Goal: Information Seeking & Learning: Learn about a topic

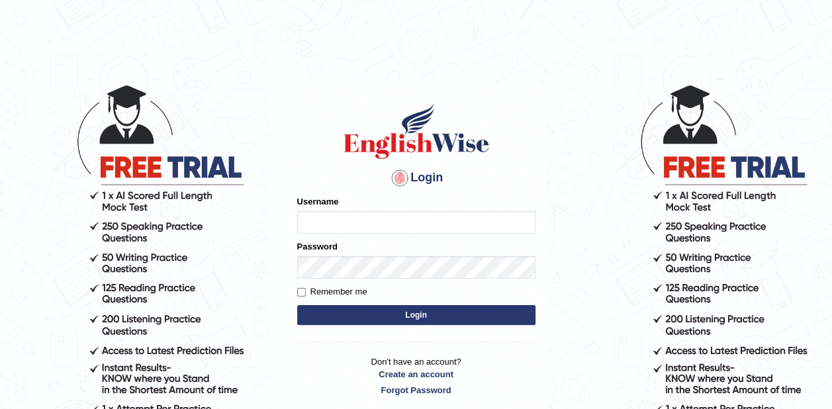
type input "zaki123"
click at [425, 315] on button "Login" at bounding box center [416, 315] width 238 height 20
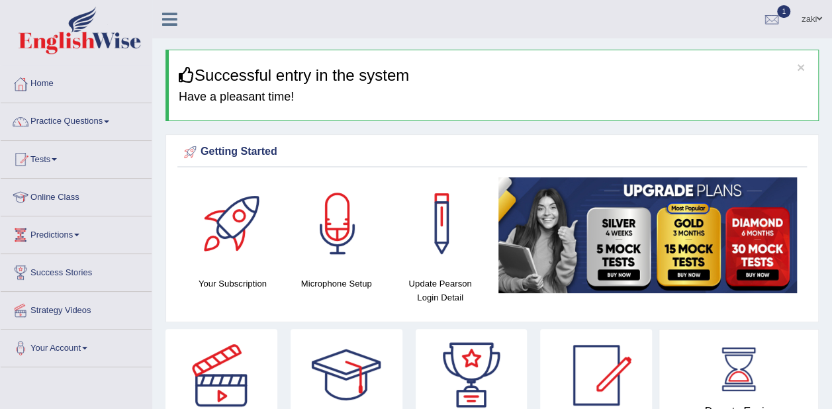
click at [38, 193] on link "Online Class" at bounding box center [76, 195] width 151 height 33
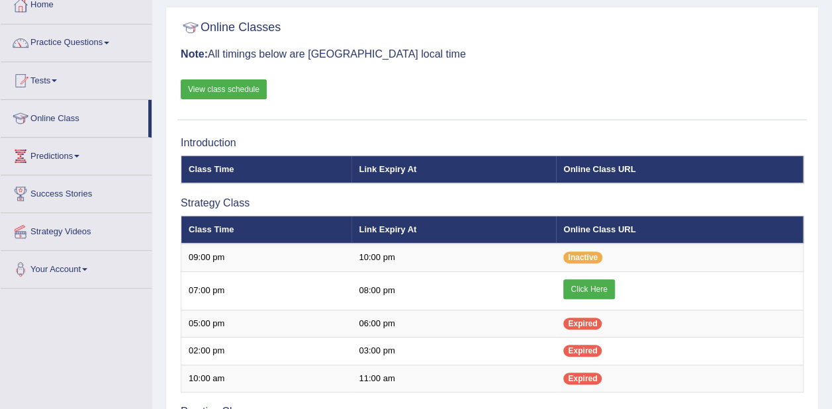
scroll to position [84, 0]
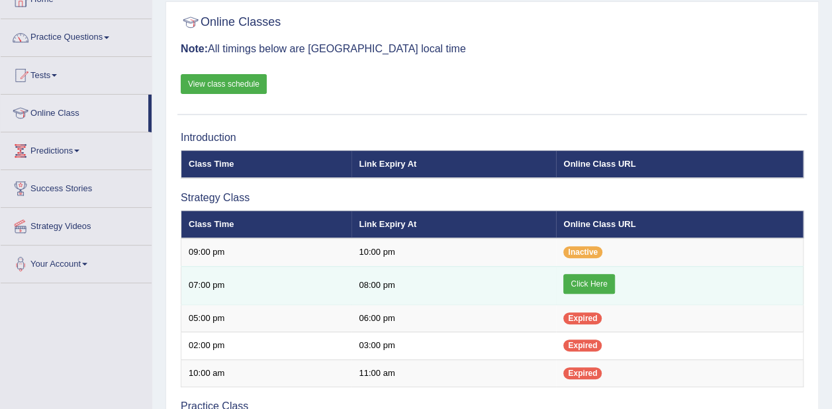
click at [600, 275] on link "Click Here" at bounding box center [588, 284] width 51 height 20
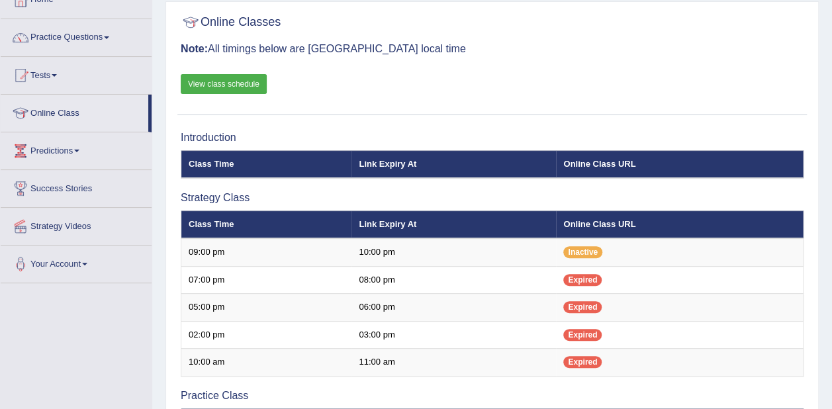
scroll to position [84, 0]
click at [61, 40] on link "Practice Questions" at bounding box center [76, 35] width 151 height 33
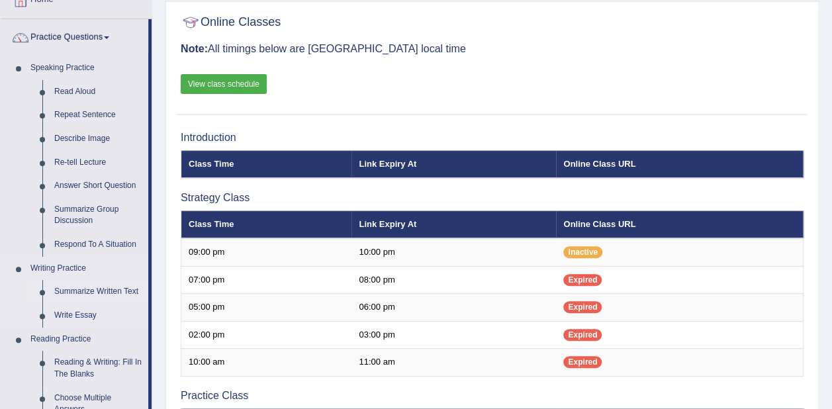
click at [112, 288] on link "Summarize Written Text" at bounding box center [98, 292] width 100 height 24
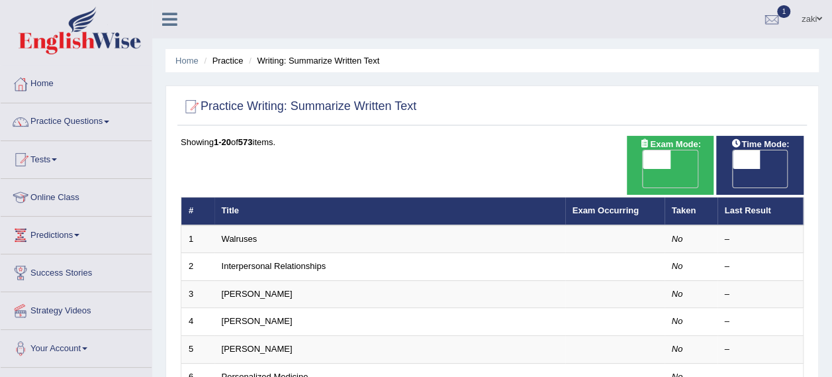
click at [70, 116] on link "Practice Questions" at bounding box center [76, 119] width 151 height 33
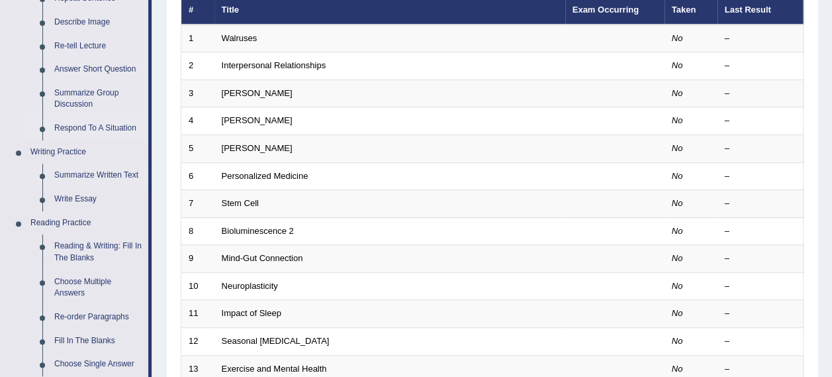
scroll to position [244, 0]
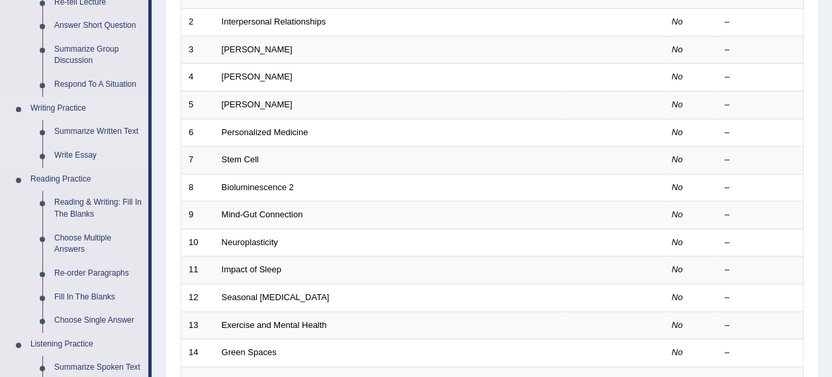
click at [93, 133] on link "Summarize Written Text" at bounding box center [98, 132] width 100 height 24
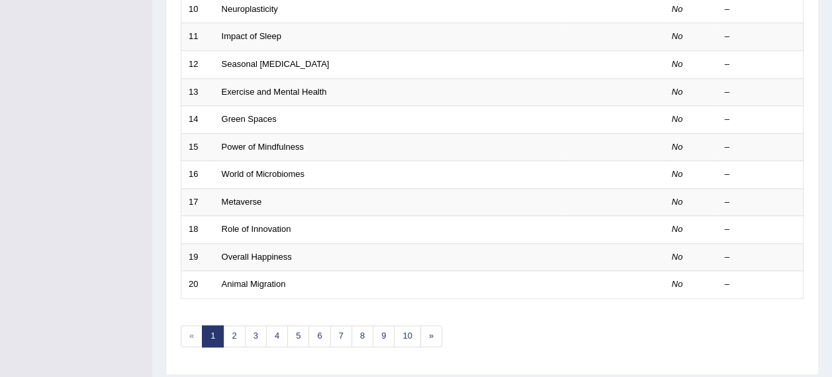
scroll to position [493, 0]
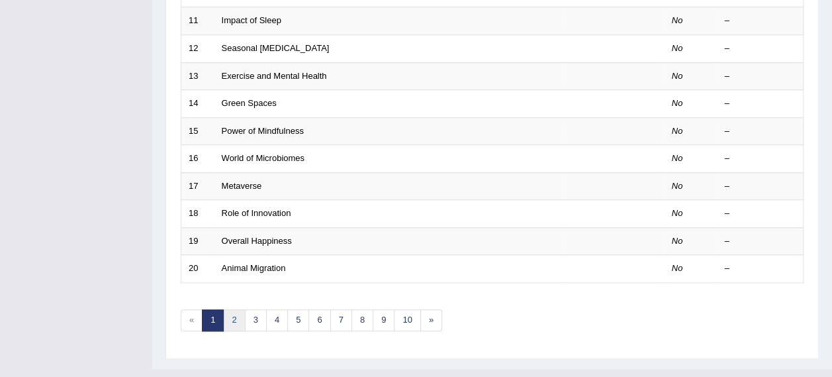
click at [234, 309] on link "2" at bounding box center [234, 320] width 22 height 22
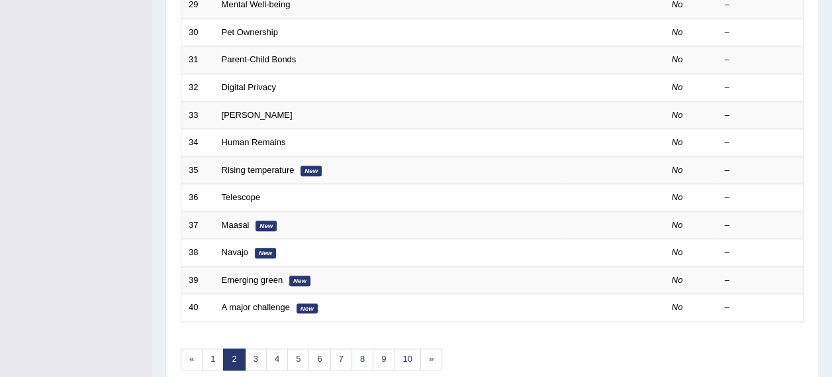
scroll to position [453, 0]
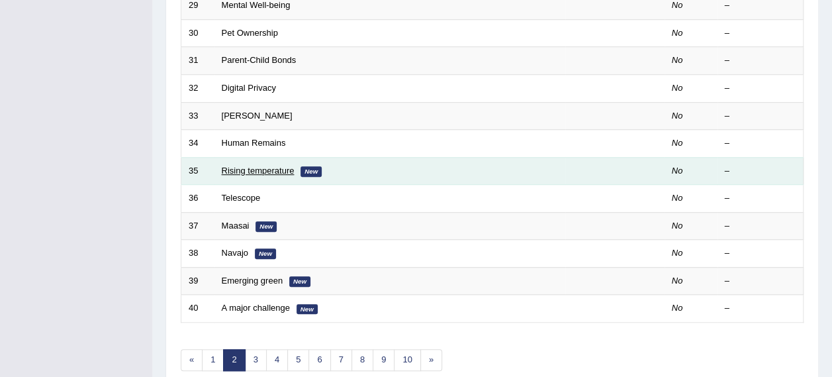
click at [249, 165] on link "Rising temperature" at bounding box center [258, 170] width 73 height 10
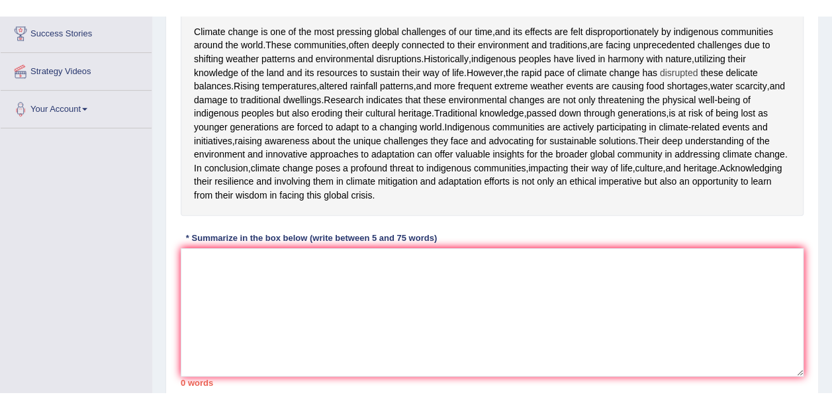
scroll to position [260, 0]
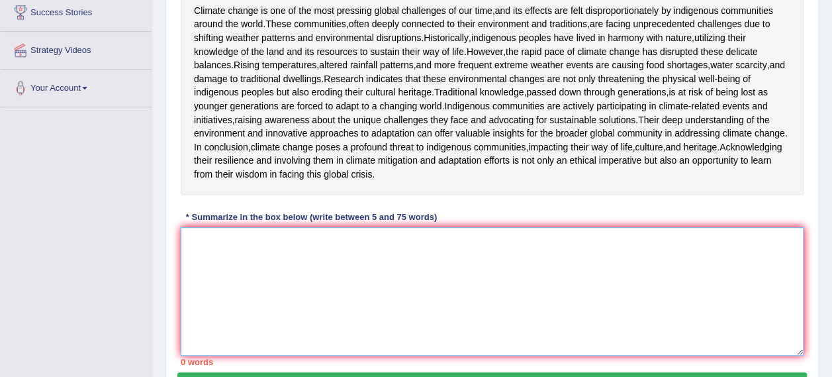
click at [391, 329] on textarea at bounding box center [492, 291] width 623 height 128
drag, startPoint x: 490, startPoint y: 12, endPoint x: 469, endPoint y: 5, distance: 22.2
click at [469, 5] on div "Climate change is one of the most pressing global challenges of our time , and …" at bounding box center [492, 93] width 623 height 204
drag, startPoint x: 473, startPoint y: 10, endPoint x: 486, endPoint y: 9, distance: 13.3
click at [486, 9] on div "Climate change is one of the most pressing global challenges of our time , and …" at bounding box center [492, 93] width 623 height 204
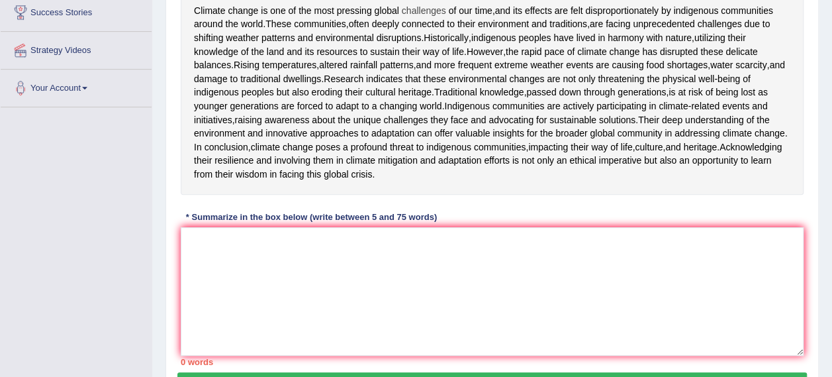
drag, startPoint x: 494, startPoint y: 7, endPoint x: 414, endPoint y: 5, distance: 80.8
click at [414, 5] on div "Climate change is one of the most pressing global challenges of our time , and …" at bounding box center [492, 93] width 623 height 204
click at [396, 320] on textarea at bounding box center [492, 291] width 623 height 128
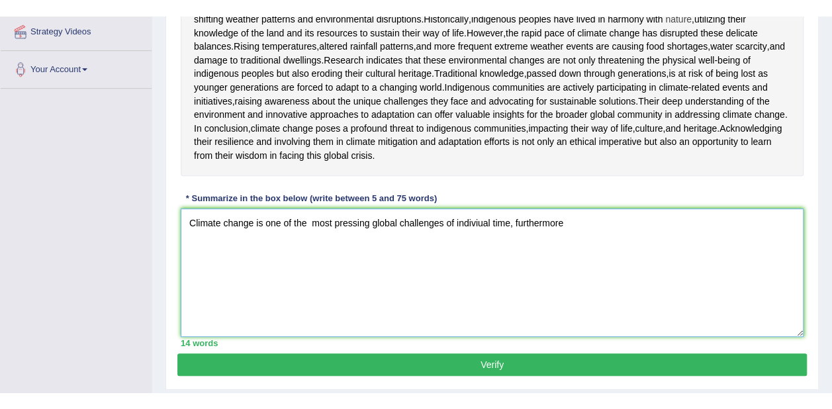
scroll to position [295, 0]
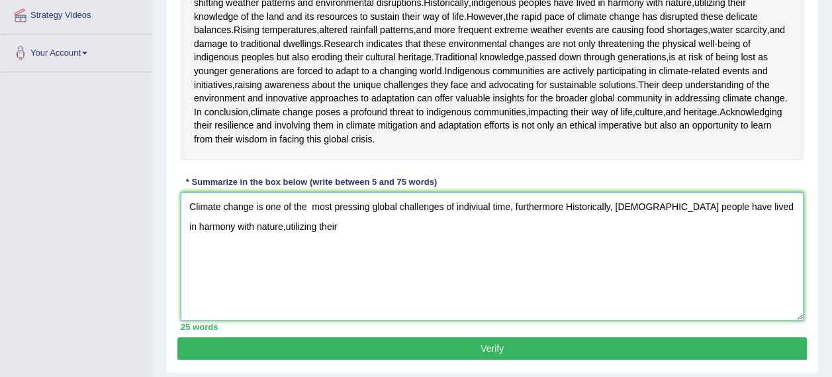
click at [514, 285] on textarea "Climate change is one of the most pressing global challenges of indiviual time,…" at bounding box center [492, 256] width 623 height 128
click at [577, 289] on textarea "Climate change is one of the most pressing global challenges of indiviual timea…" at bounding box center [492, 256] width 623 height 128
click at [581, 289] on textarea "Climate change is one of the most pressing global challenges of indiviual timea…" at bounding box center [492, 256] width 623 height 128
click at [275, 302] on textarea "Climate change is one of the most pressing global challenges of indiviual time …" at bounding box center [492, 256] width 623 height 128
click at [510, 289] on textarea "Climate change is one of the most pressing global challenges of indiviual time …" at bounding box center [492, 256] width 623 height 128
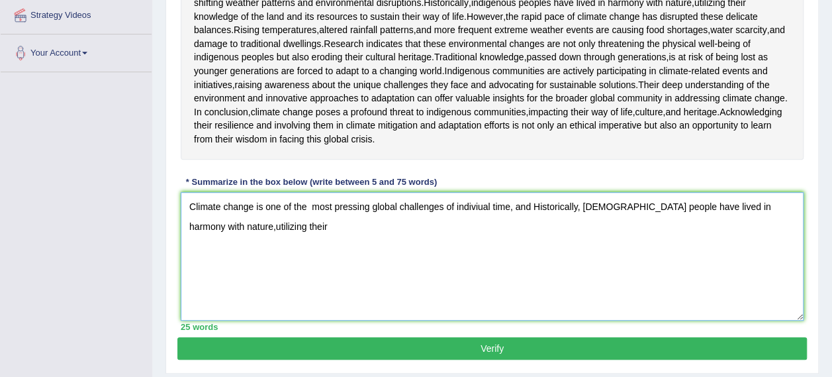
click at [541, 284] on textarea "Climate change is one of the most pressing global challenges of indiviual time,…" at bounding box center [492, 256] width 623 height 128
click at [538, 285] on textarea "Climate change is one of the most pressing global challenges of indiviual time,…" at bounding box center [492, 256] width 623 height 128
click at [273, 307] on textarea "Climate change is one of the most pressing global challenges of indiviual time,…" at bounding box center [492, 256] width 623 height 128
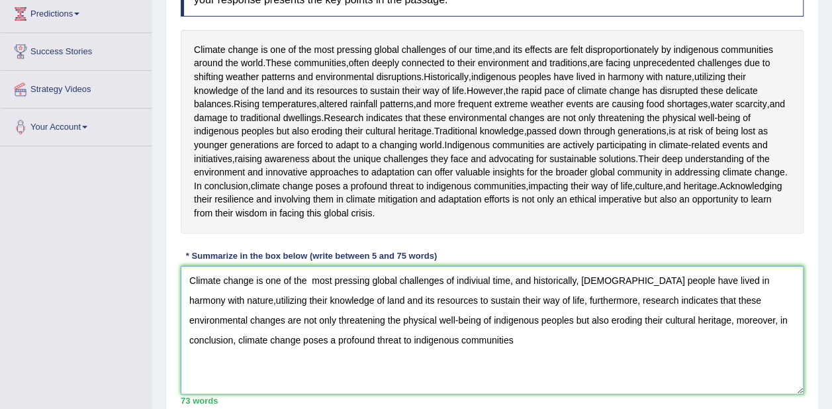
scroll to position [383, 0]
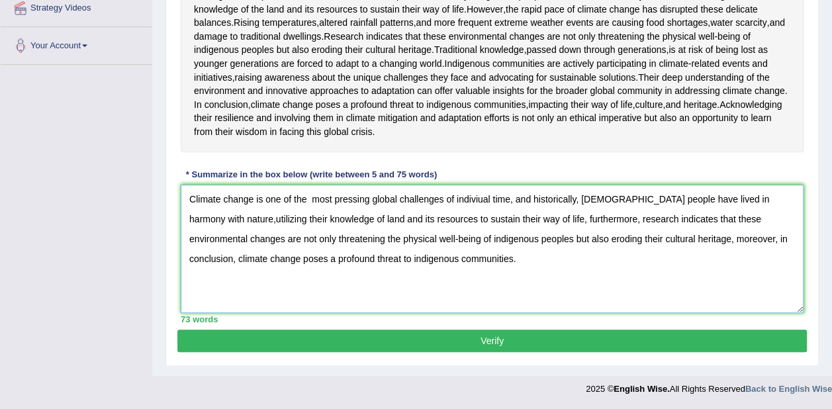
type textarea "Climate change is one of the most pressing global challenges of indiviual time,…"
click at [468, 340] on button "Verify" at bounding box center [491, 341] width 629 height 23
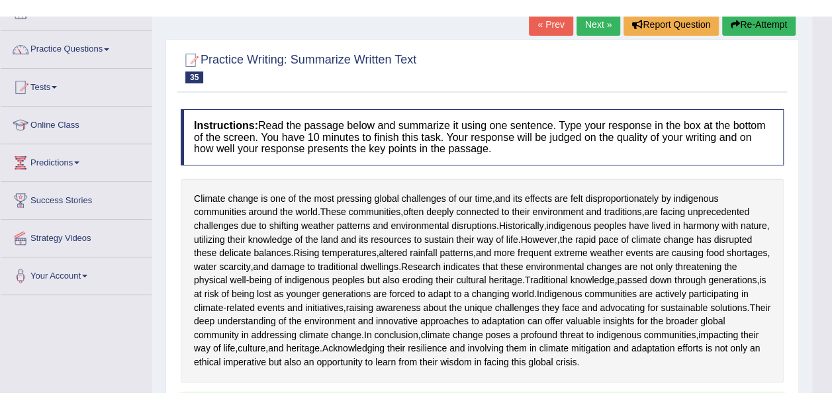
scroll to position [0, 0]
